Goal: Task Accomplishment & Management: Use online tool/utility

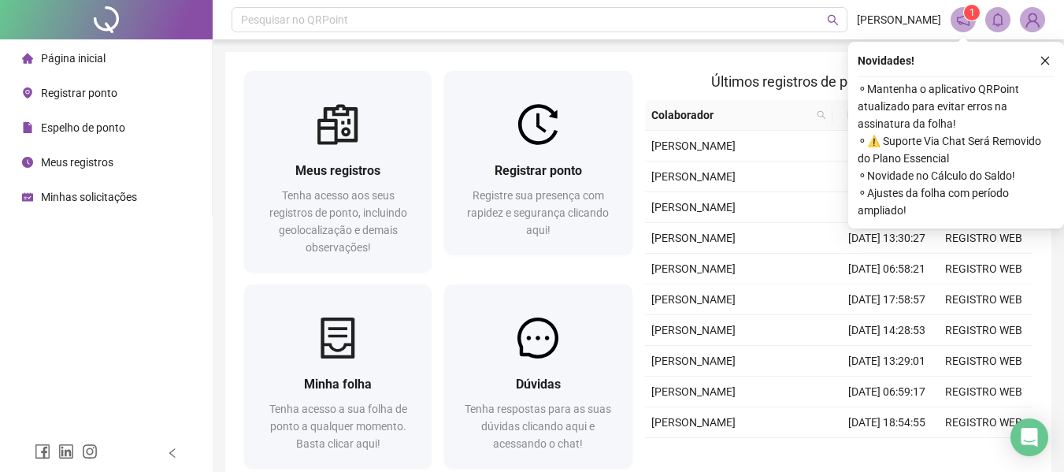
click at [90, 98] on span "Registrar ponto" at bounding box center [79, 93] width 76 height 13
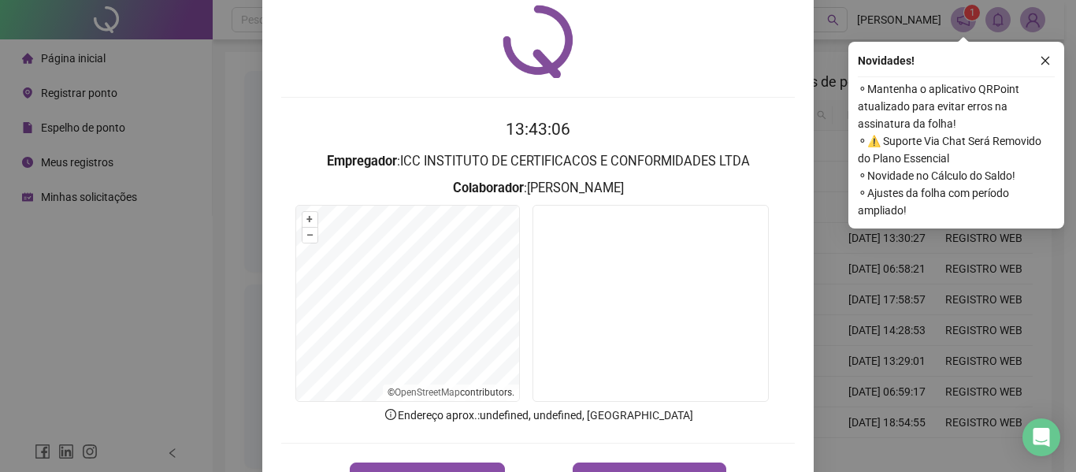
scroll to position [79, 0]
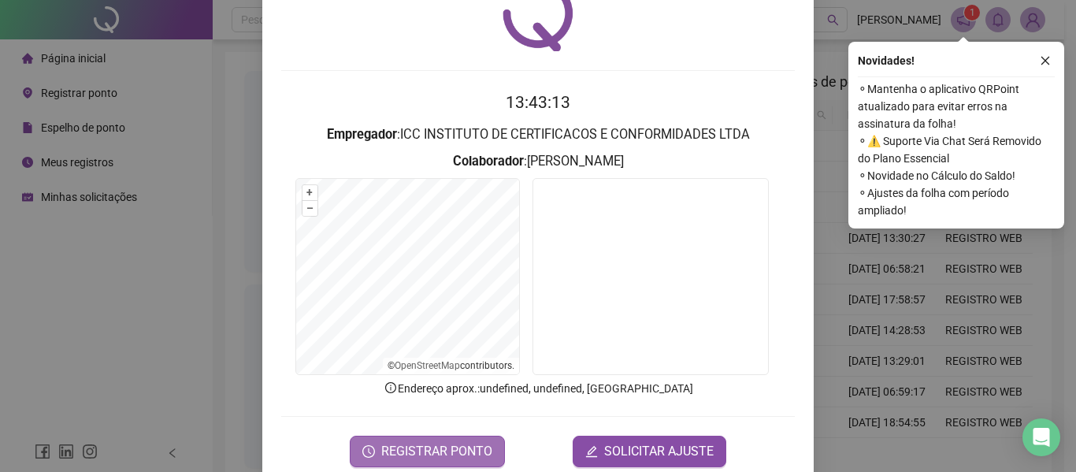
click at [436, 453] on span "REGISTRAR PONTO" at bounding box center [436, 451] width 111 height 19
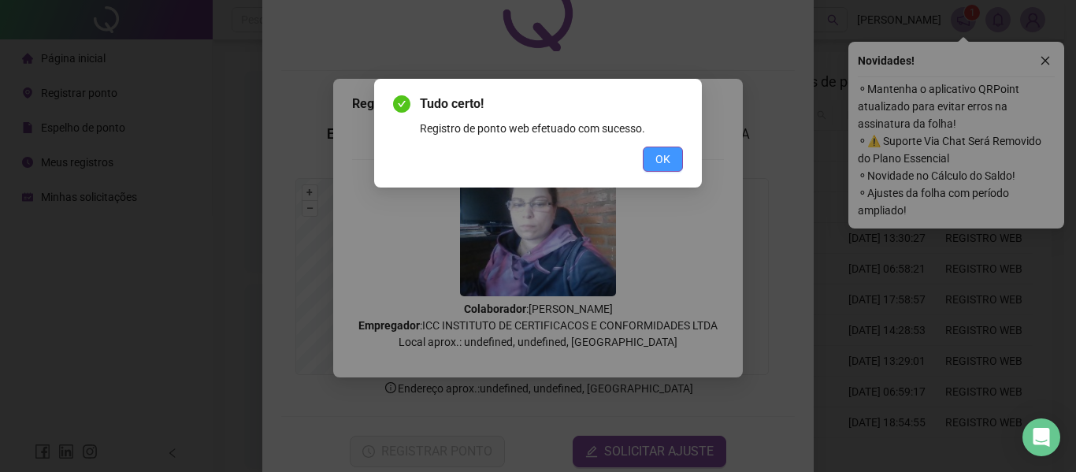
click at [661, 158] on span "OK" at bounding box center [662, 158] width 15 height 17
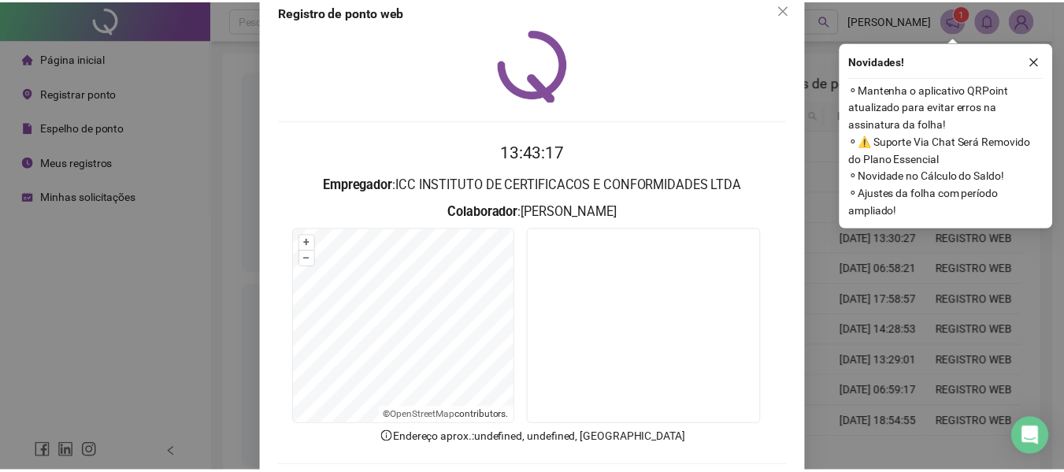
scroll to position [0, 0]
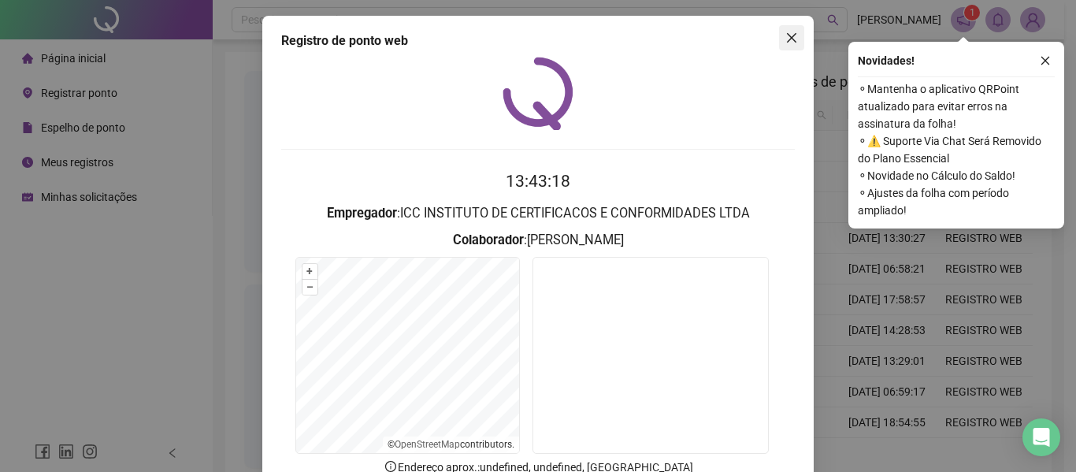
click at [789, 35] on icon "close" at bounding box center [791, 37] width 9 height 9
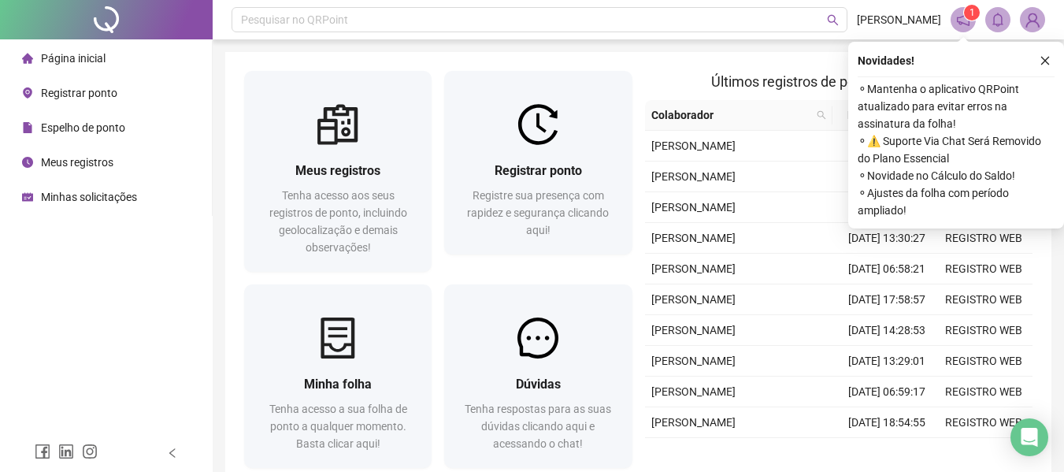
drag, startPoint x: 1046, startPoint y: 64, endPoint x: 1039, endPoint y: 69, distance: 9.0
click at [1046, 63] on icon "close" at bounding box center [1045, 60] width 11 height 11
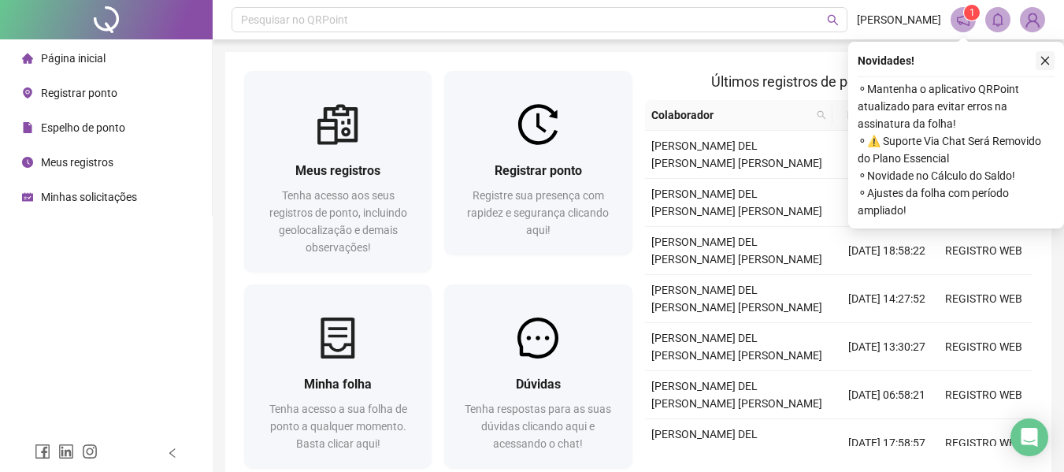
click at [1049, 58] on icon "close" at bounding box center [1045, 60] width 11 height 11
